Goal: Information Seeking & Learning: Find specific fact

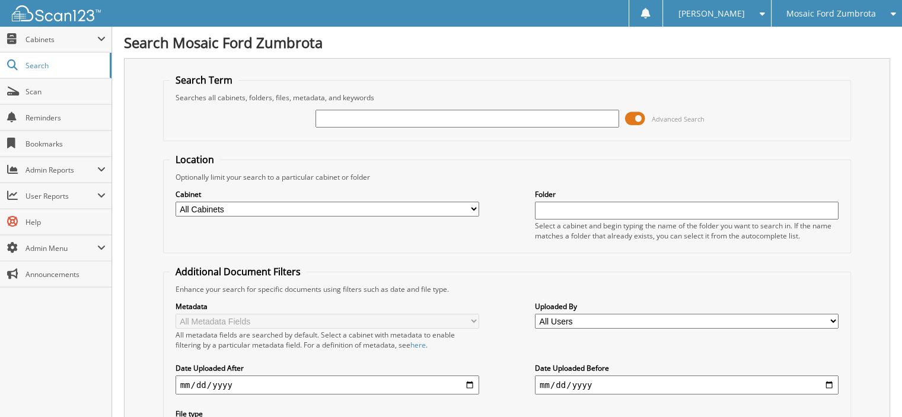
click at [497, 120] on input "text" at bounding box center [468, 119] width 304 height 18
type input "11375"
click at [477, 114] on input "text" at bounding box center [468, 119] width 304 height 18
type input "11375"
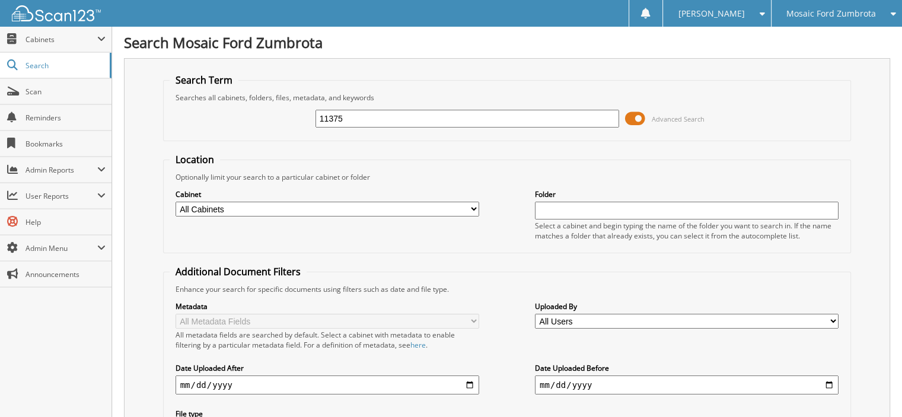
click at [498, 118] on input "text" at bounding box center [468, 119] width 304 height 18
type input "sherratt"
